Goal: Information Seeking & Learning: Learn about a topic

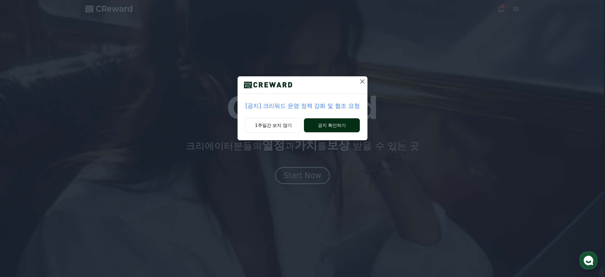
click at [334, 123] on button "공지 확인하기" at bounding box center [332, 125] width 56 height 14
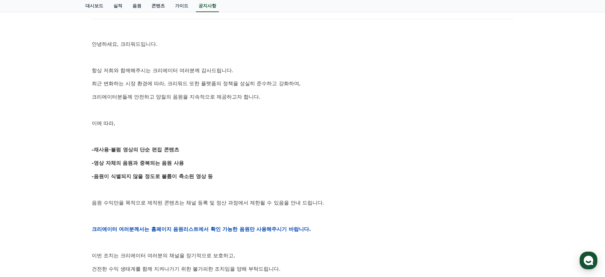
scroll to position [108, 0]
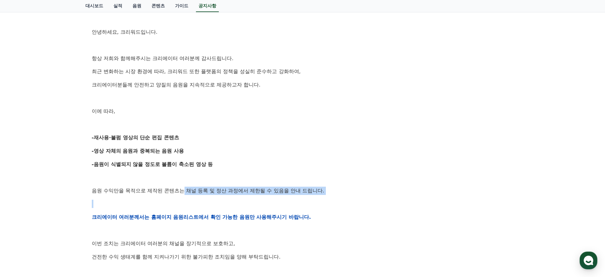
drag, startPoint x: 170, startPoint y: 192, endPoint x: 264, endPoint y: 205, distance: 95.0
click at [264, 205] on div "안녕하세요, 크리워드입니다. 항상 저희와 함께해주시는 크리에이터 여러분께 감사드립니다. 최근 변화하는 시장 환경에 따라, 크리워드 또한 플랫폼…" at bounding box center [303, 217] width 422 height 404
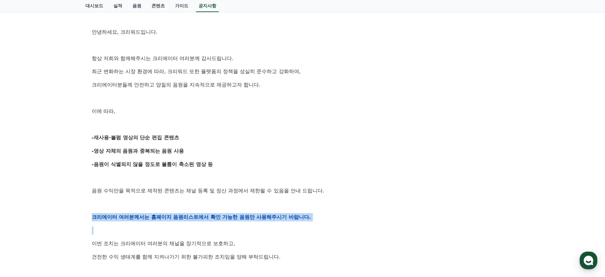
drag, startPoint x: 93, startPoint y: 216, endPoint x: 255, endPoint y: 222, distance: 162.7
click at [255, 222] on div "안녕하세요, 크리워드입니다. 항상 저희와 함께해주시는 크리에이터 여러분께 감사드립니다. 최근 변화하는 시장 환경에 따라, 크리워드 또한 플랫폼…" at bounding box center [303, 217] width 422 height 404
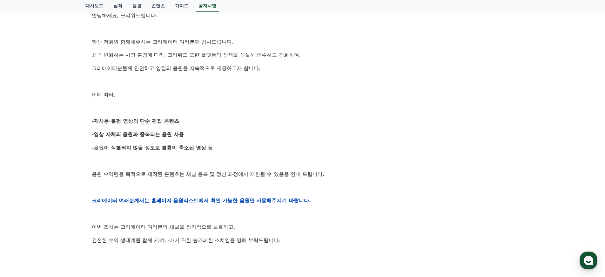
scroll to position [135, 0]
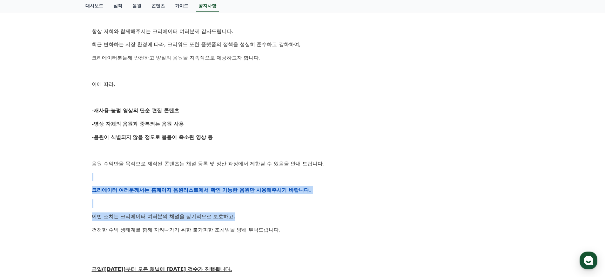
drag, startPoint x: 219, startPoint y: 218, endPoint x: 111, endPoint y: 168, distance: 119.2
click at [111, 168] on div "안녕하세요, 크리워드입니다. 항상 저희와 함께해주시는 크리에이터 여러분께 감사드립니다. 최근 변화하는 시장 환경에 따라, 크리워드 또한 플랫폼…" at bounding box center [303, 190] width 422 height 404
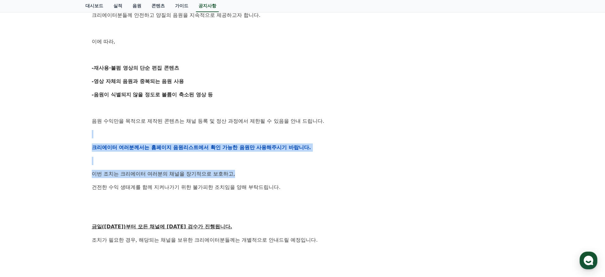
scroll to position [206, 0]
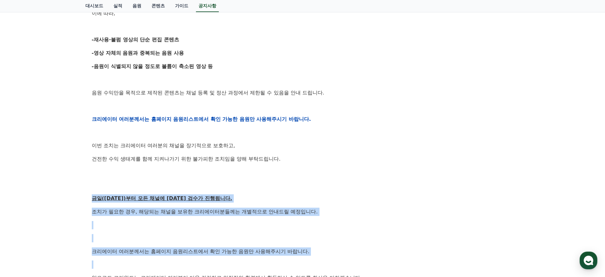
drag, startPoint x: 90, startPoint y: 197, endPoint x: 290, endPoint y: 258, distance: 209.1
click at [290, 258] on div "[공지] 크리워드 운영 정책 강화 및 협조 요청 작성일: 2025-09-15 안녕하세요, 크리워드입니다. 항상 저희와 함께해주시는 크리에이터 …" at bounding box center [302, 108] width 429 height 471
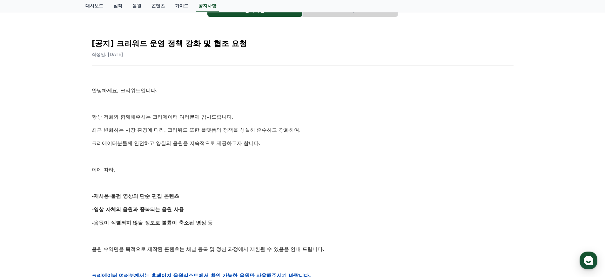
scroll to position [0, 0]
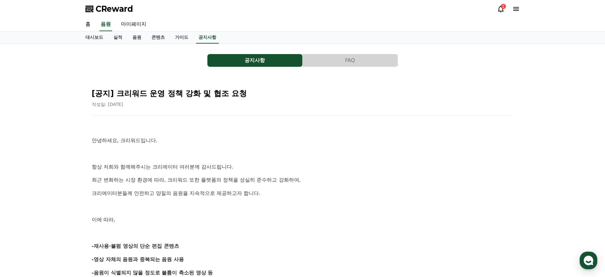
click at [501, 9] on icon at bounding box center [501, 9] width 8 height 8
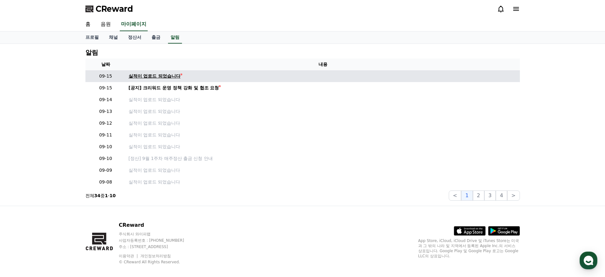
click at [165, 77] on div "실적이 업로드 되었습니다" at bounding box center [155, 76] width 52 height 7
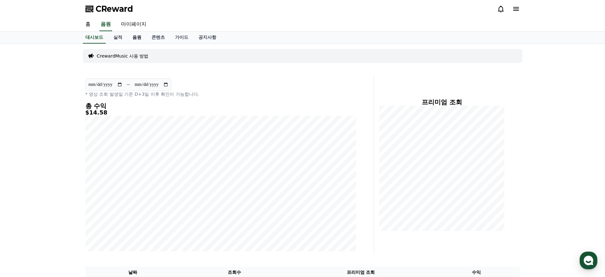
click at [128, 37] on link "음원" at bounding box center [136, 37] width 19 height 12
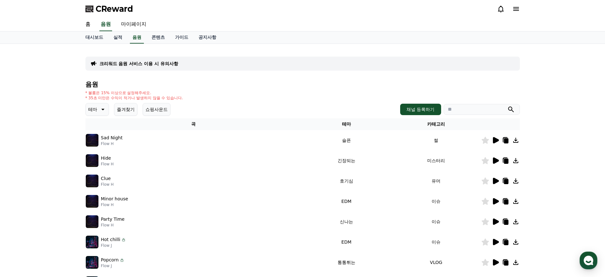
click at [95, 109] on p "테마" at bounding box center [92, 109] width 9 height 9
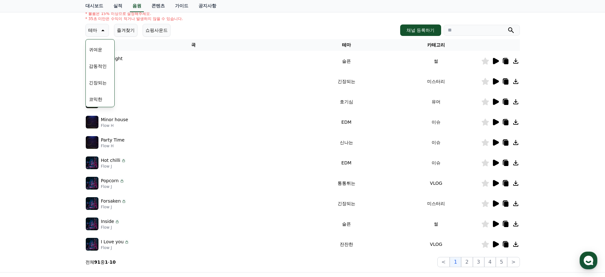
scroll to position [87, 0]
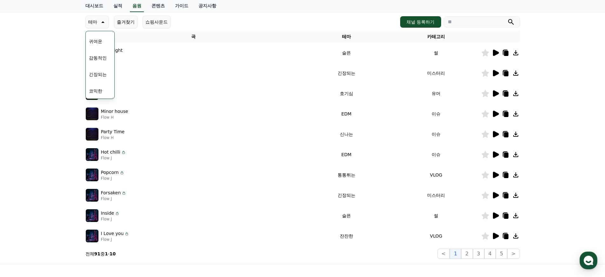
click at [100, 78] on button "긴장되는" at bounding box center [97, 74] width 23 height 14
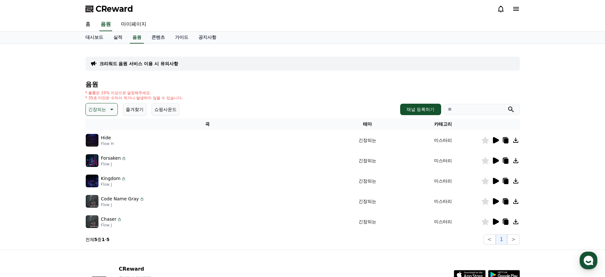
click at [497, 138] on icon at bounding box center [496, 140] width 6 height 6
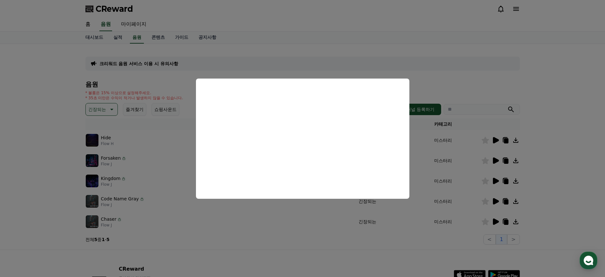
click at [551, 198] on button "close modal" at bounding box center [302, 138] width 605 height 277
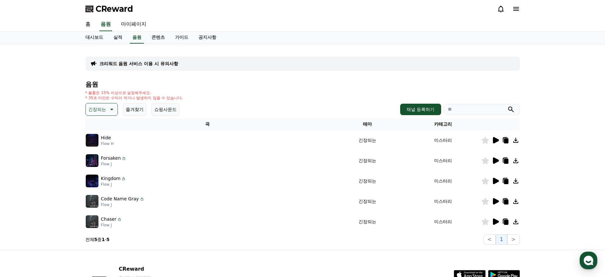
click at [495, 221] on icon at bounding box center [496, 221] width 6 height 6
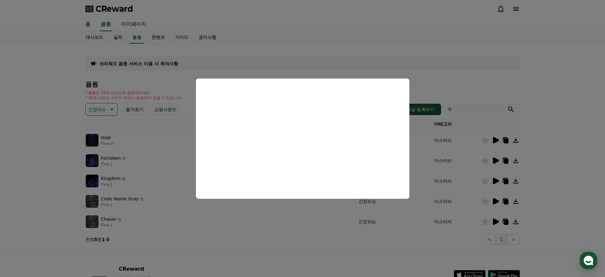
drag, startPoint x: 352, startPoint y: 242, endPoint x: 385, endPoint y: 222, distance: 38.2
click at [352, 242] on button "close modal" at bounding box center [302, 138] width 605 height 277
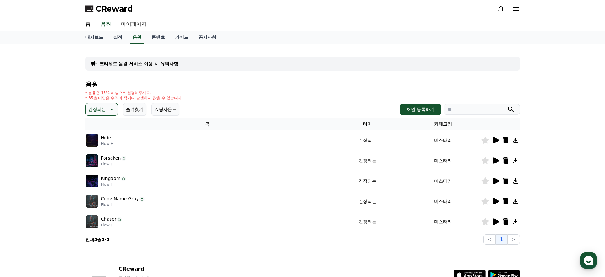
click at [496, 159] on icon at bounding box center [496, 160] width 6 height 6
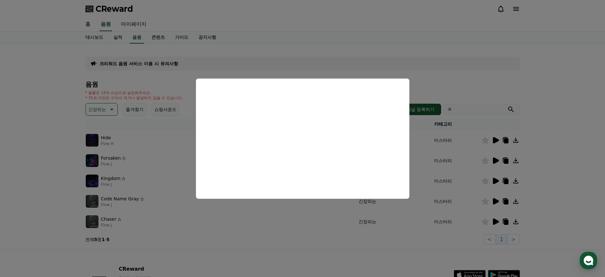
click at [294, 234] on button "close modal" at bounding box center [302, 138] width 605 height 277
